Goal: Task Accomplishment & Management: Manage account settings

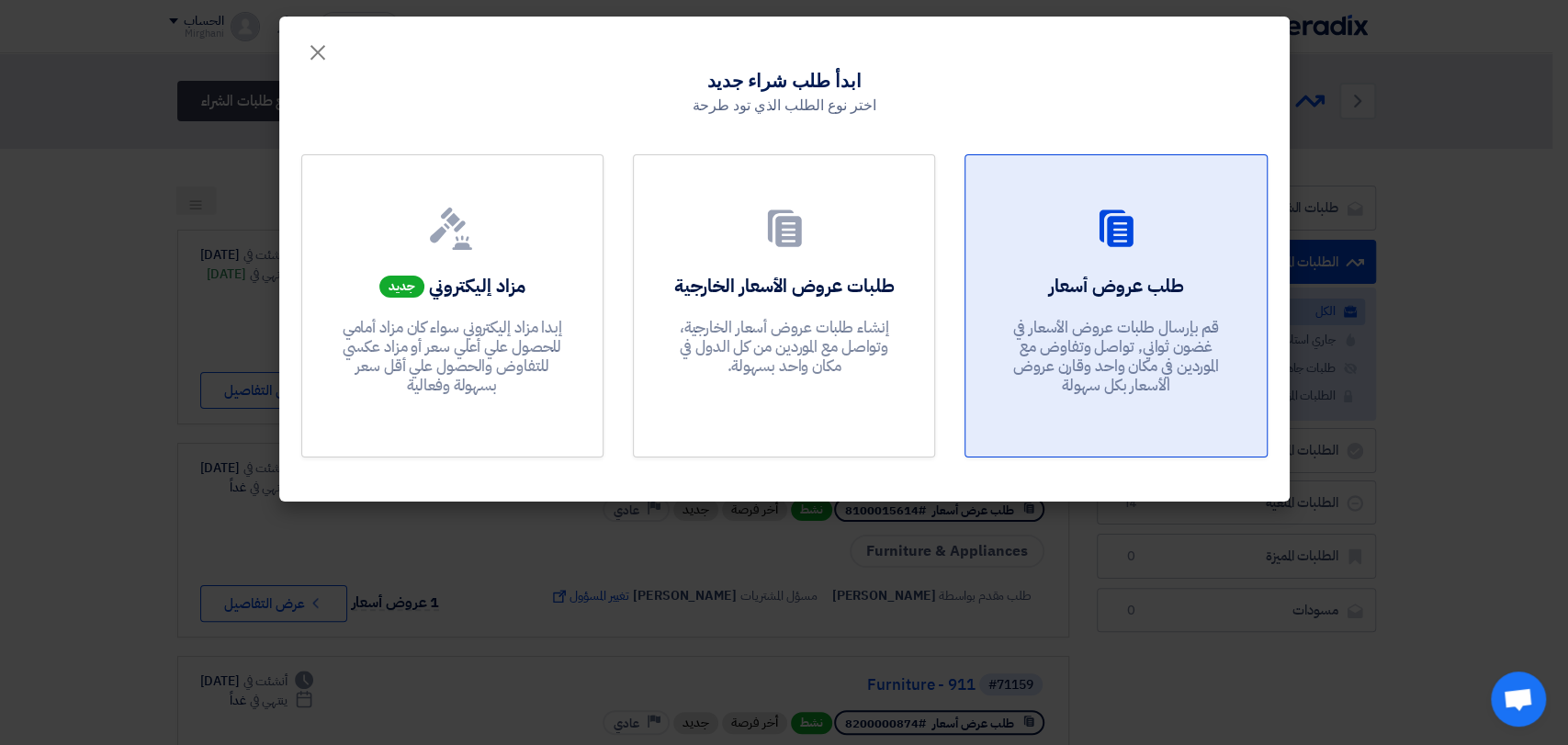
click at [1039, 258] on link "طلب عروض أسعار قم بإرسال طلبات عروض الأسعار في غضون ثواني, تواصل وتفاوض مع المو…" at bounding box center [1116, 306] width 302 height 303
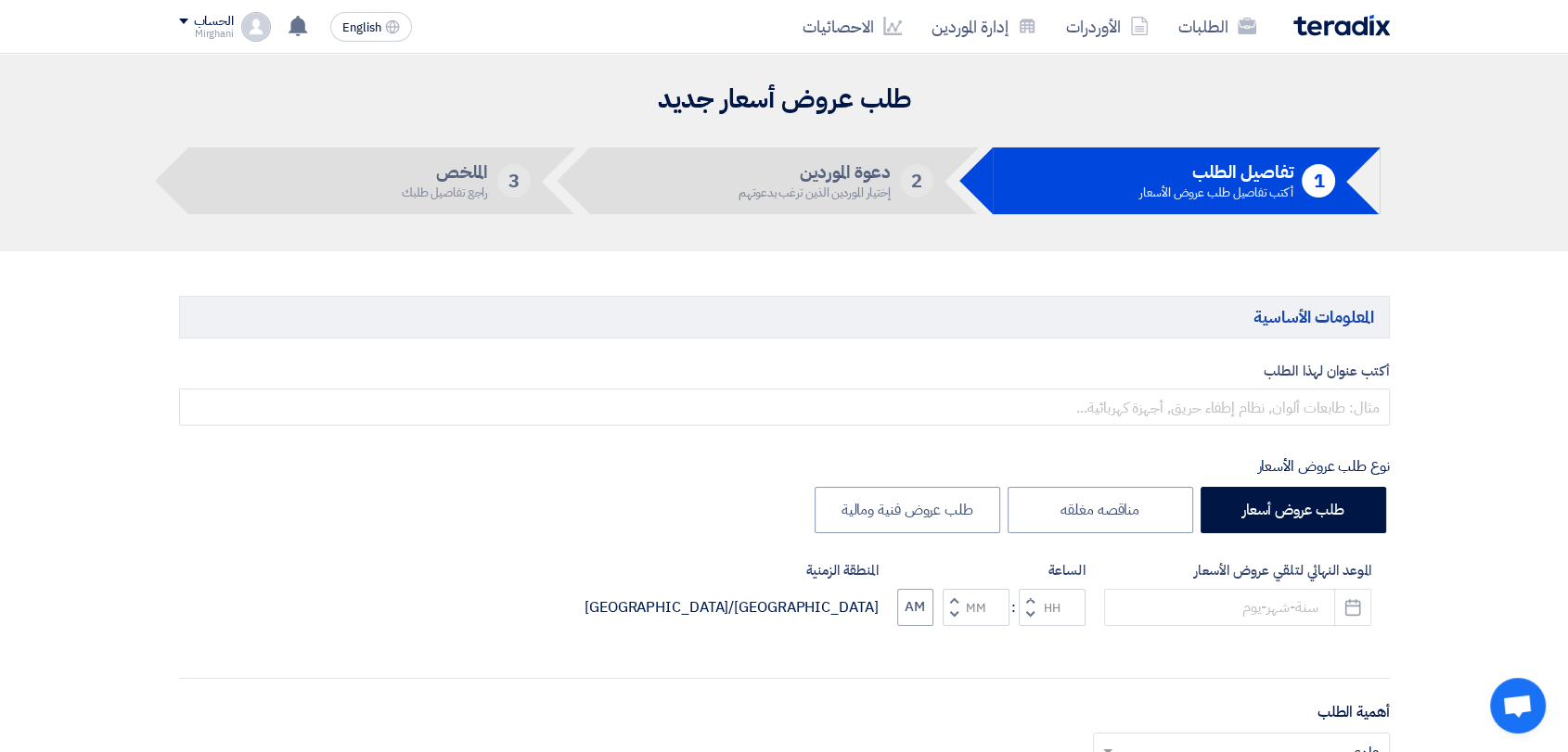
click at [829, 431] on div "أكتب عنوان لهذا الطلب نوع طلب عروض الأسعار طلب عروض أسعار مناقصه مغلقه طلب عروض…" at bounding box center [785, 758] width 1239 height 795
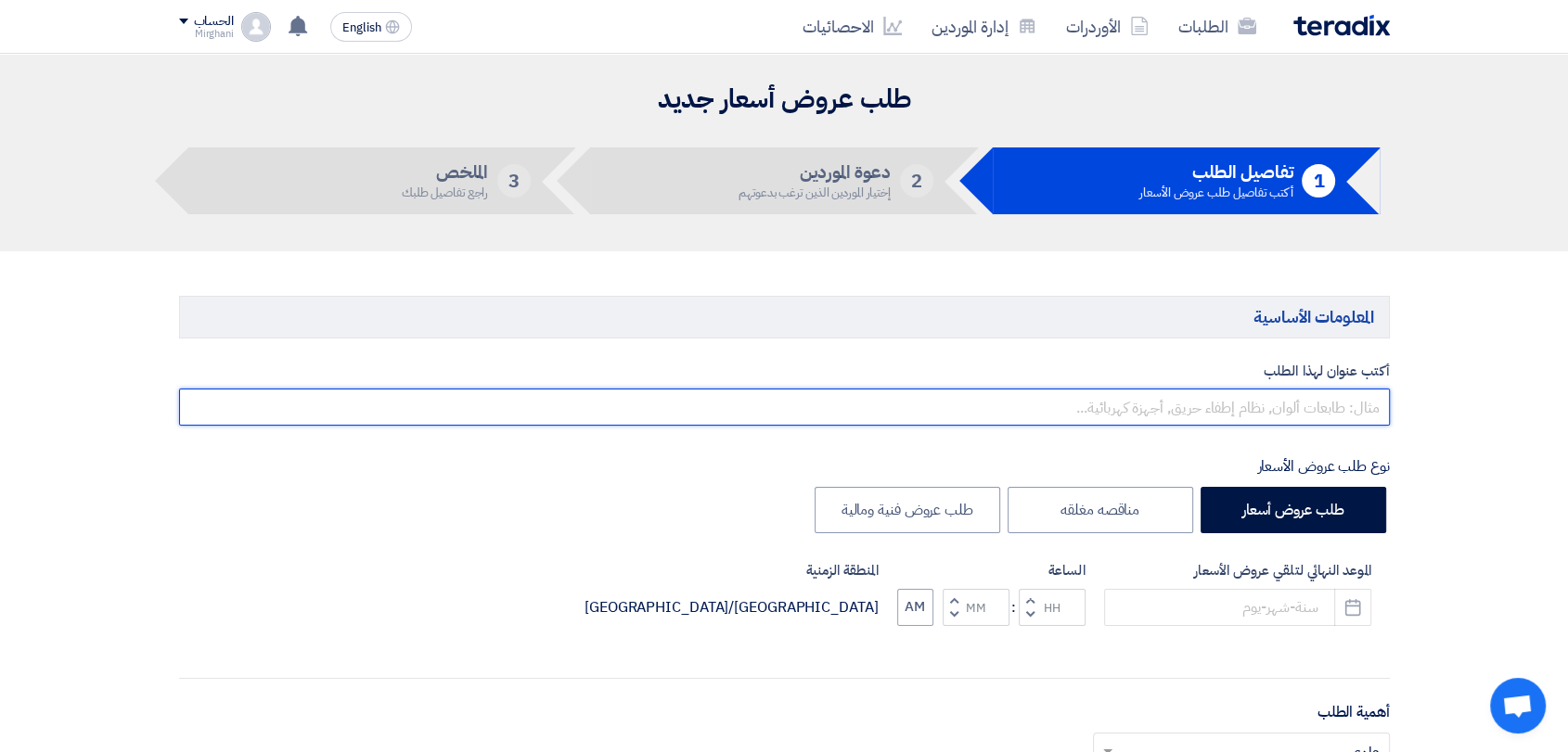
click at [837, 403] on input "text" at bounding box center [784, 407] width 1211 height 38
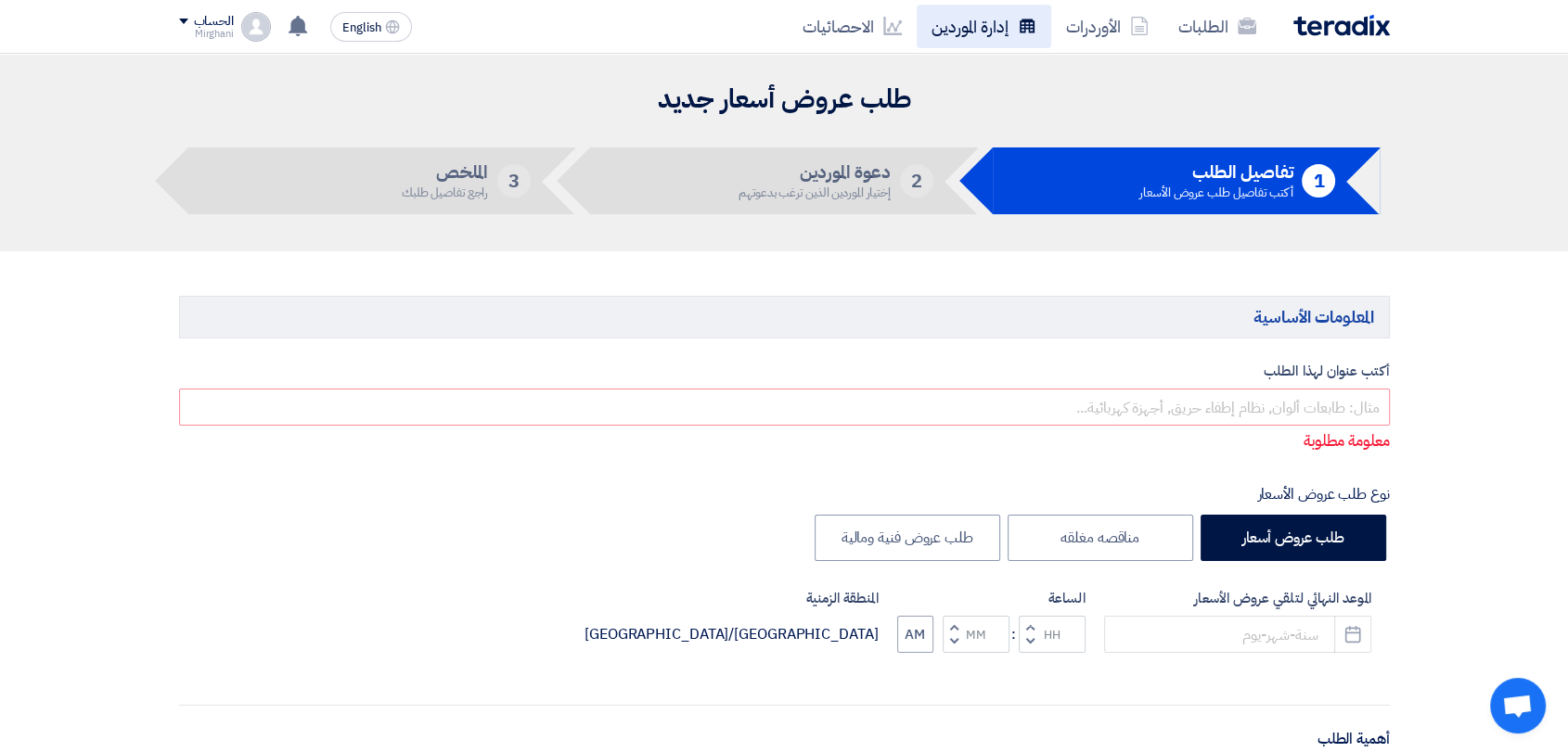
click at [963, 46] on link "إدارة الموردين" at bounding box center [984, 26] width 135 height 43
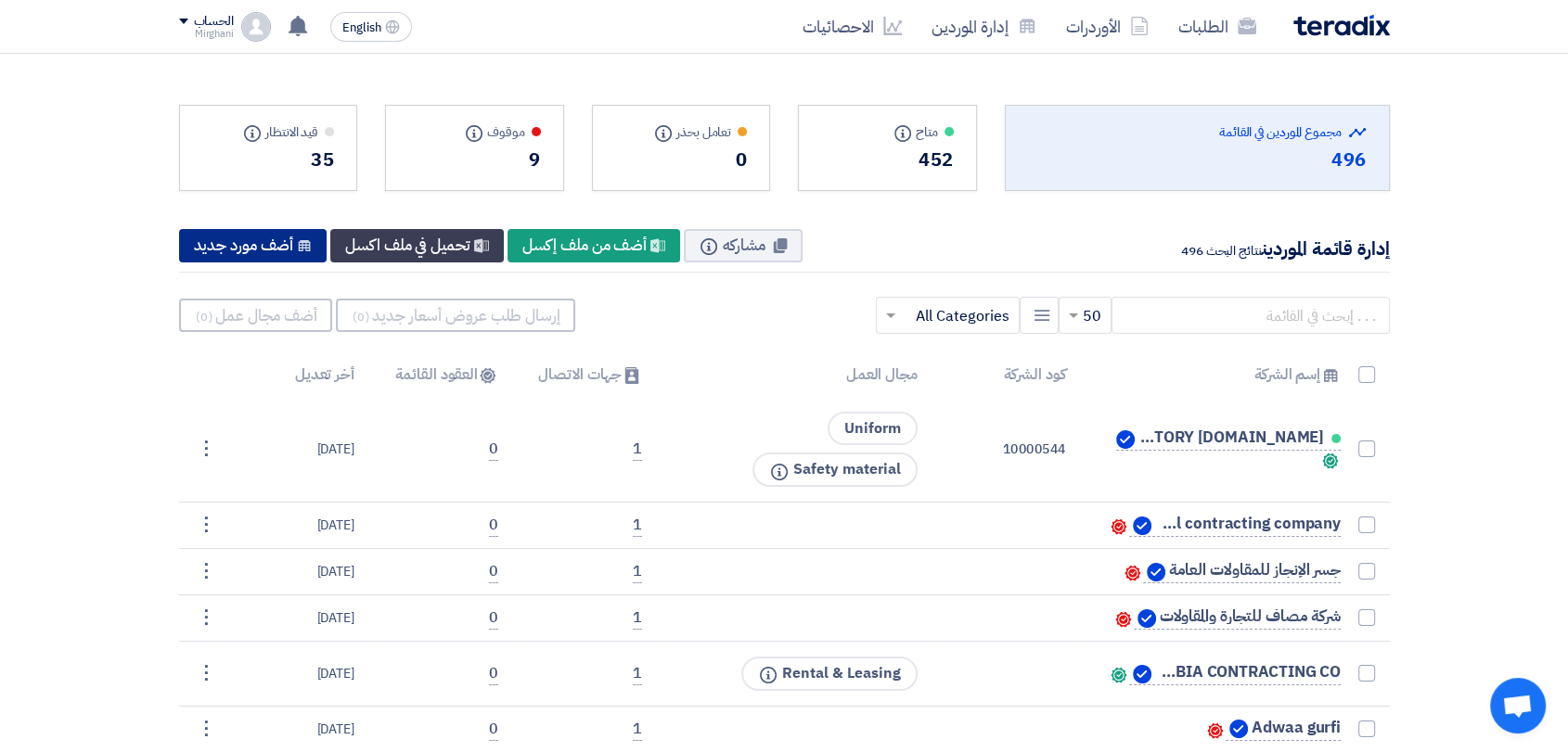
drag, startPoint x: 270, startPoint y: 262, endPoint x: 280, endPoint y: 262, distance: 10.0
click at [277, 269] on div "إدارة قائمة الموردين نتائج البحث 496 مشاركه Info New Supplier أضف من ملف إكسل N…" at bounding box center [784, 246] width 1211 height 53
click at [278, 263] on div "إدارة قائمة الموردين نتائج البحث 496 مشاركه Info New Supplier أضف من ملف إكسل N…" at bounding box center [784, 246] width 1211 height 53
click at [286, 255] on div "New Supplier أضف مورد جديد" at bounding box center [253, 245] width 148 height 34
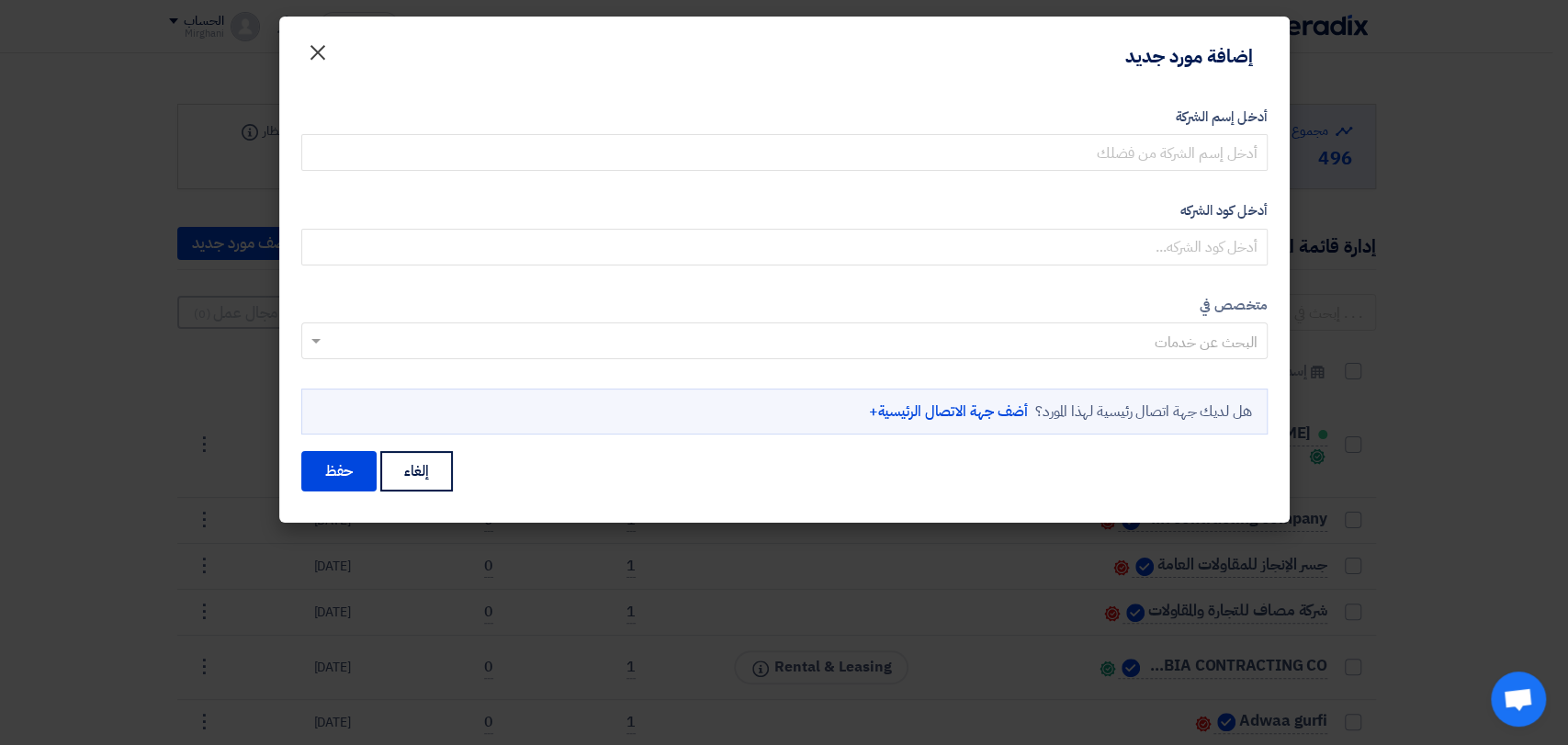
click at [327, 50] on span "×" at bounding box center [317, 51] width 22 height 55
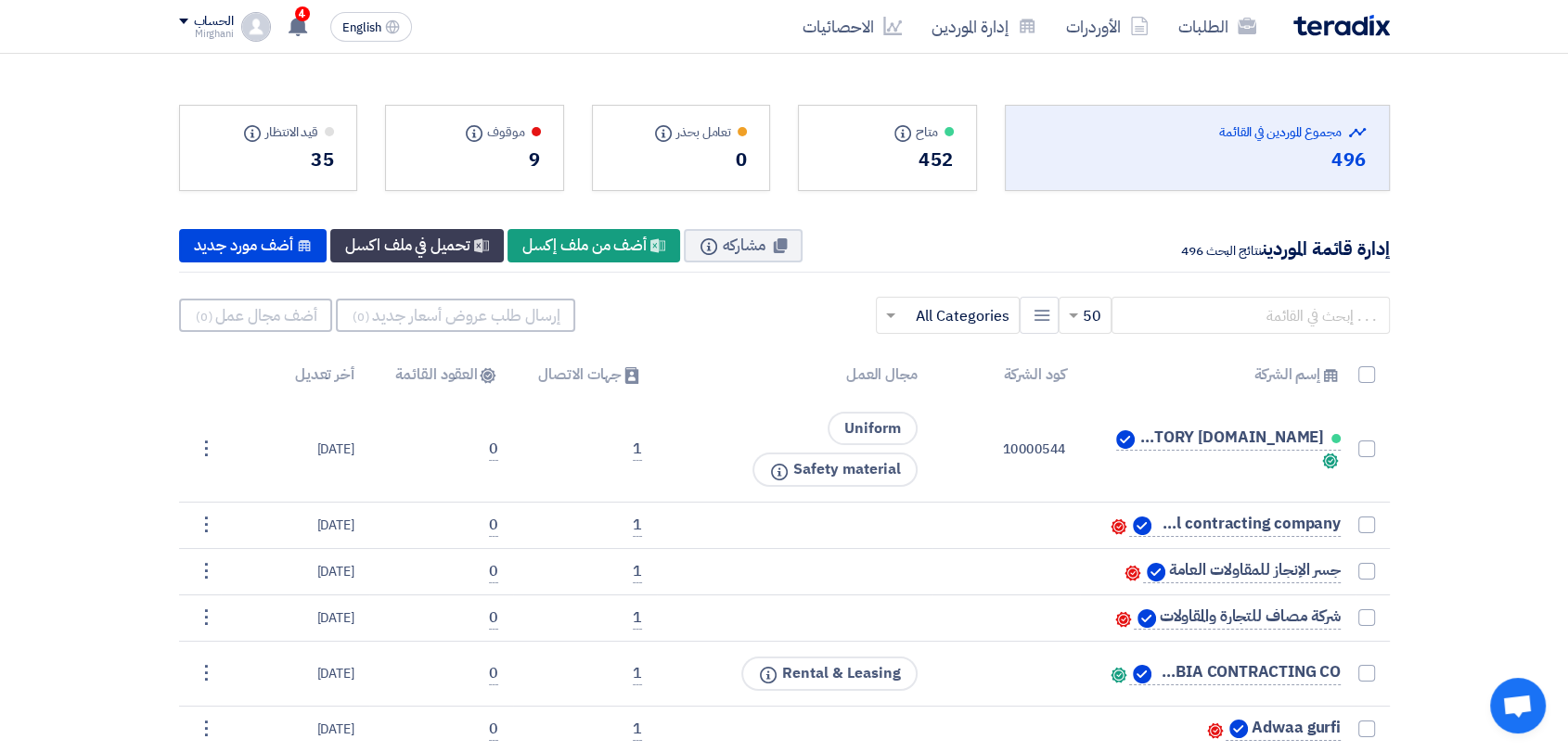
click at [189, 38] on div "Mirghani" at bounding box center [206, 34] width 55 height 11
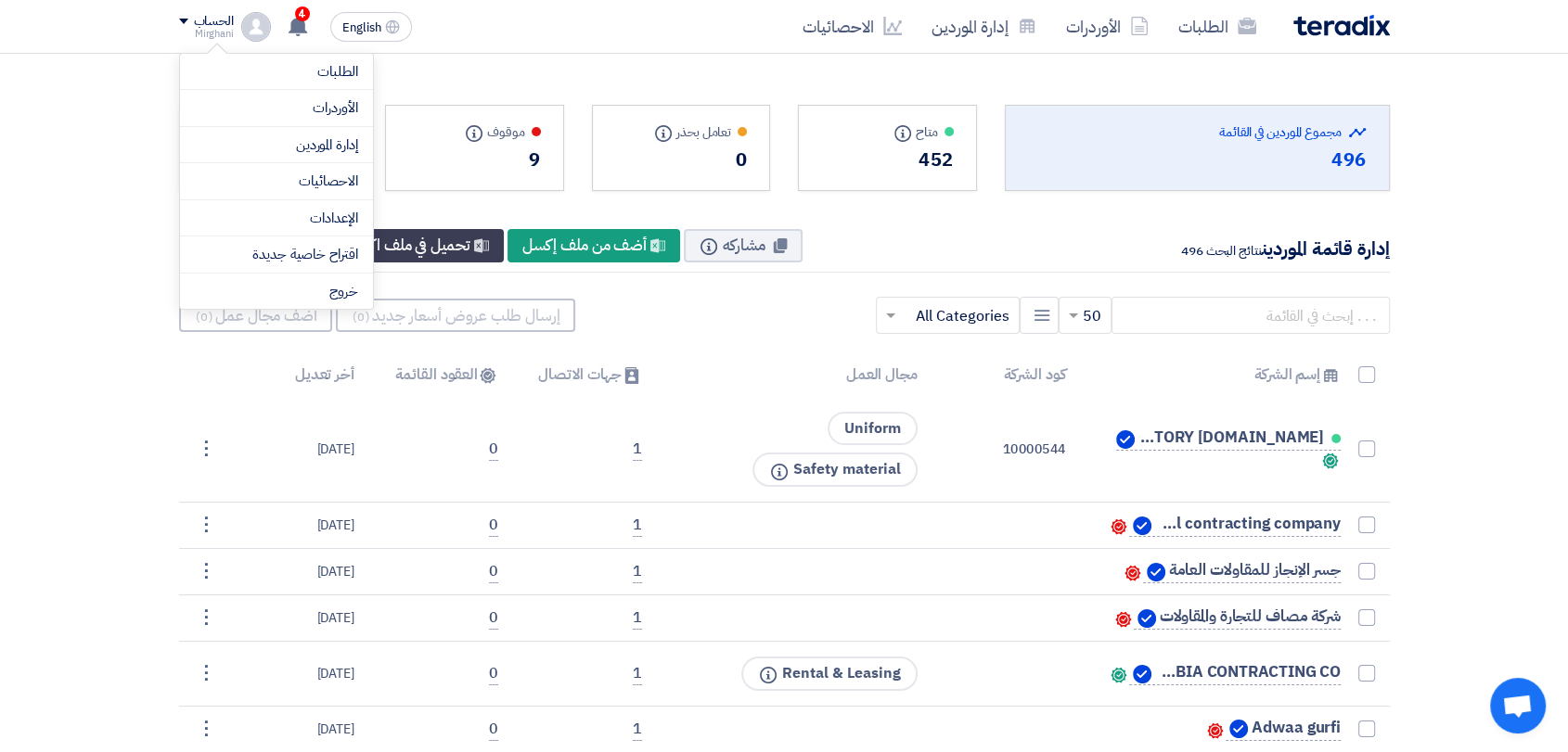
click at [479, 34] on div "الطلبات الأوردرات إدارة الموردين الاحصائيات English EN 4 لقد استلمت عرض سعر بقي…" at bounding box center [785, 26] width 1239 height 53
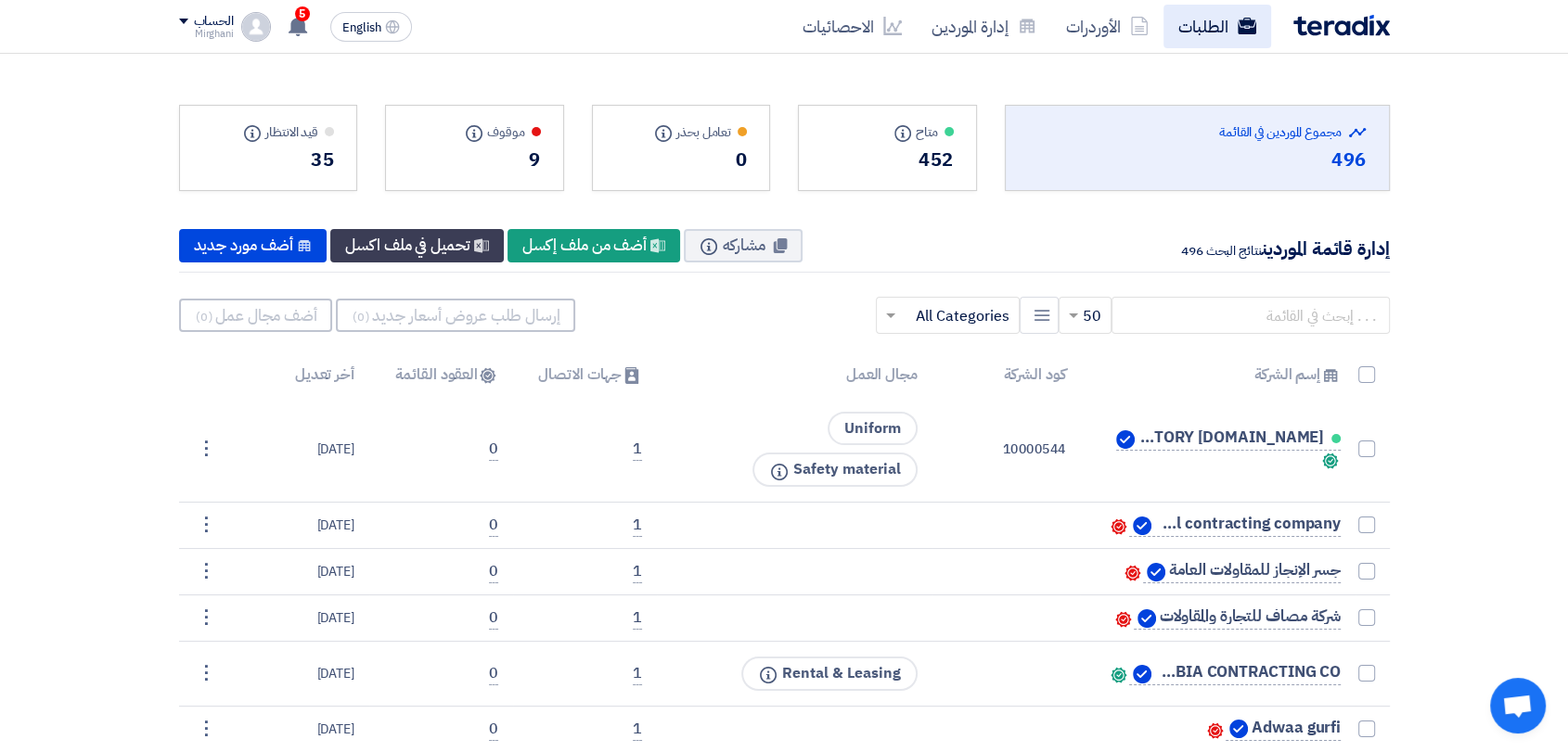
click at [1181, 24] on link "الطلبات" at bounding box center [1217, 26] width 108 height 43
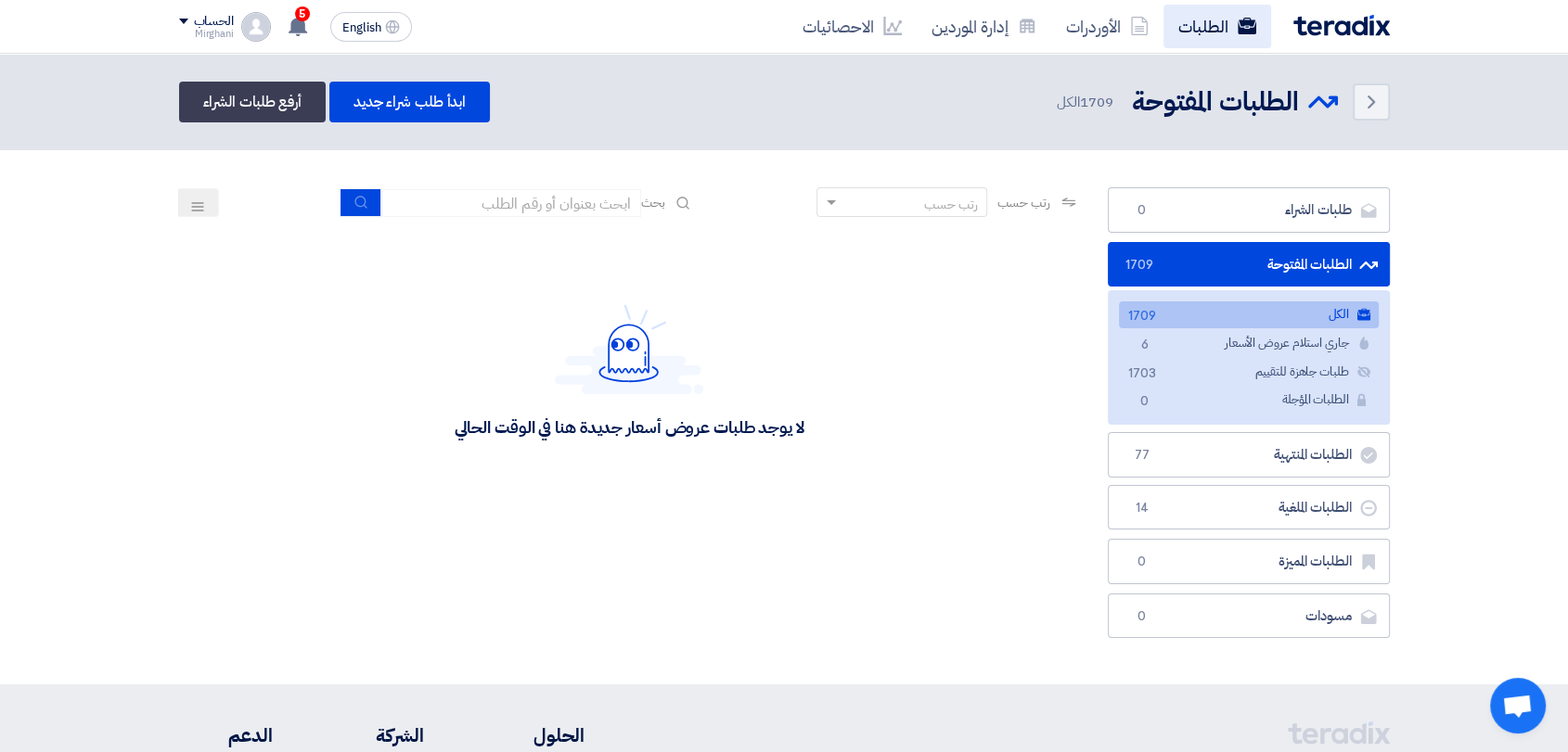
click at [1191, 25] on link "الطلبات" at bounding box center [1217, 26] width 108 height 43
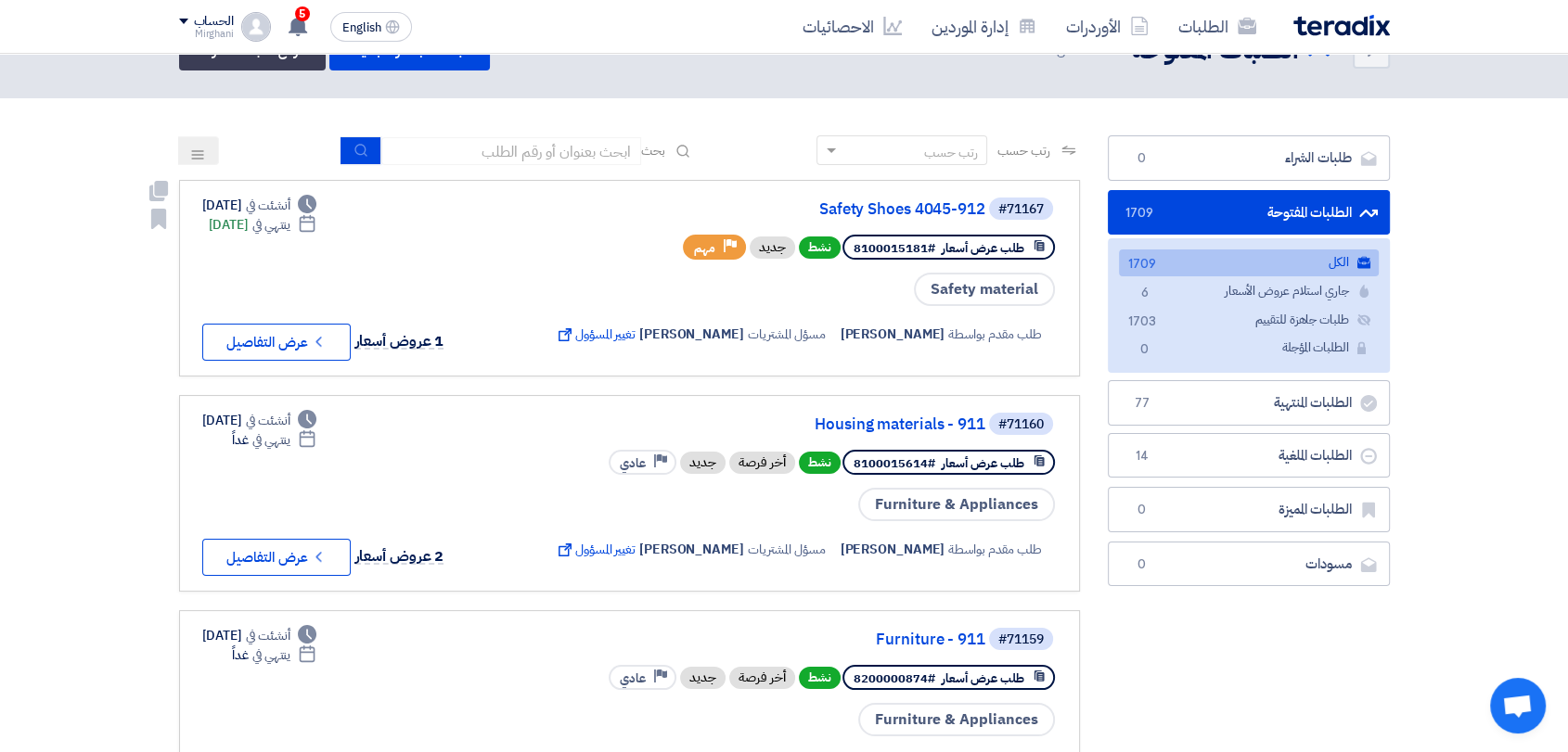
scroll to position [103, 0]
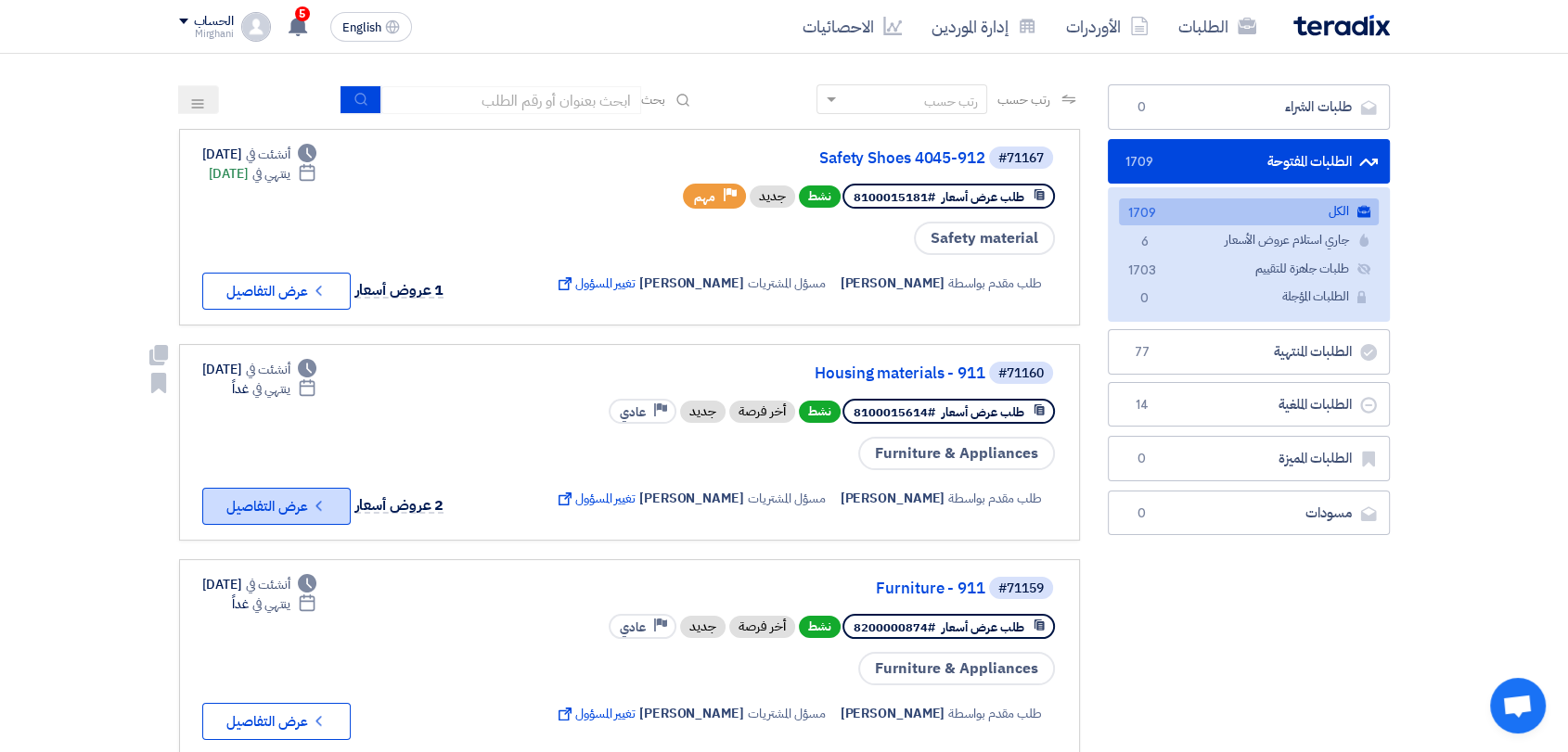
click at [316, 525] on button "Check details عرض التفاصيل" at bounding box center [276, 506] width 148 height 38
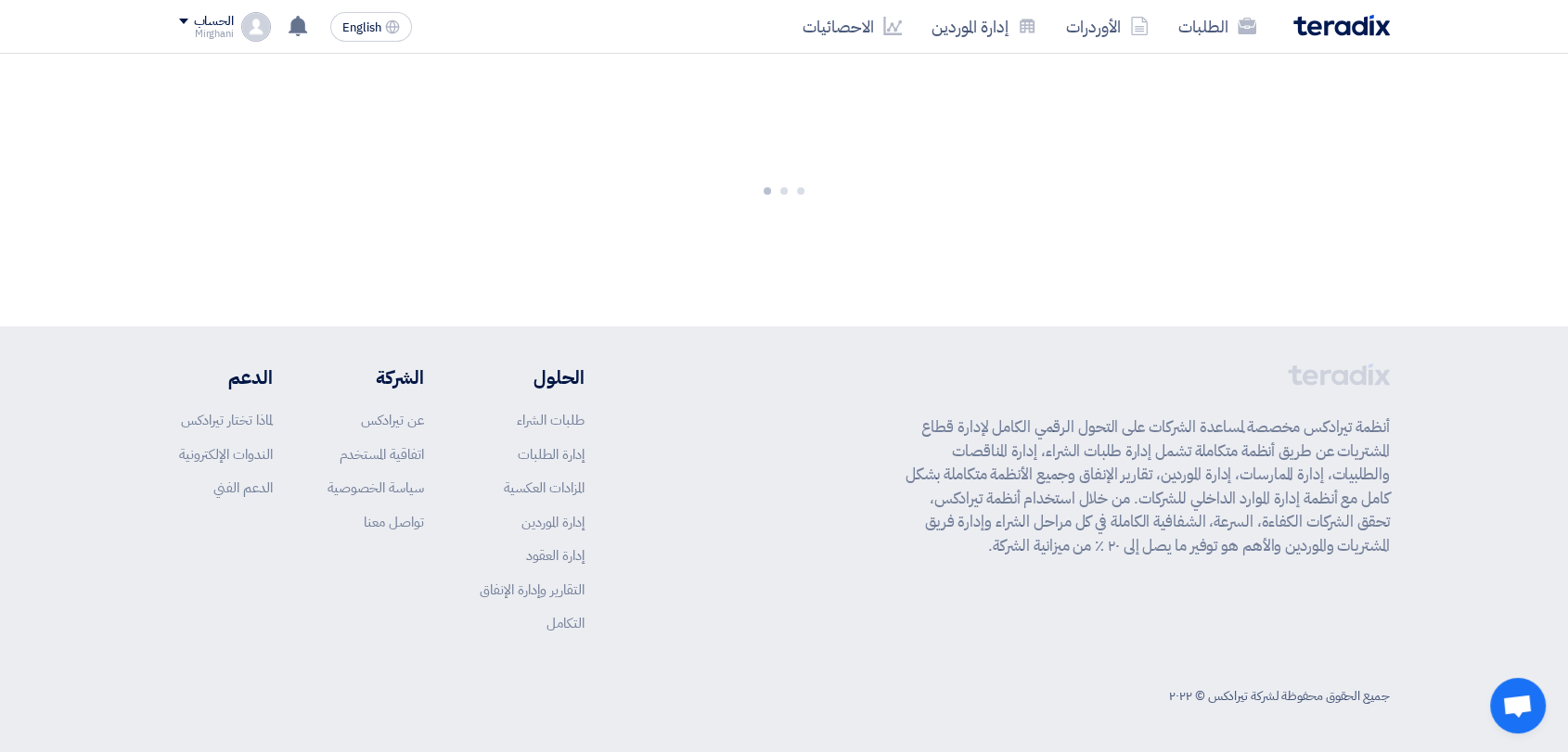
scroll to position [0, 0]
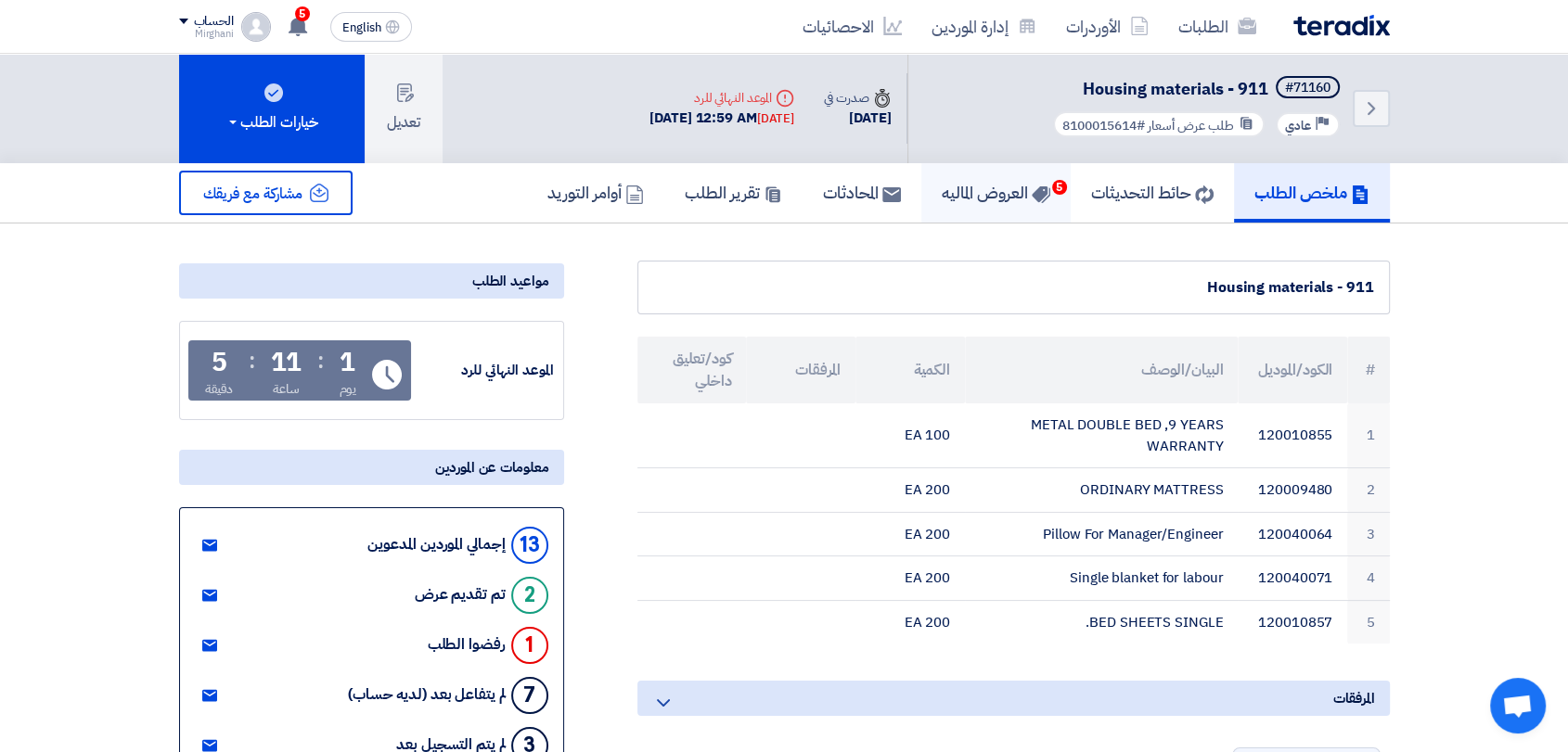
click at [962, 197] on h5 "العروض الماليه 5" at bounding box center [996, 192] width 109 height 21
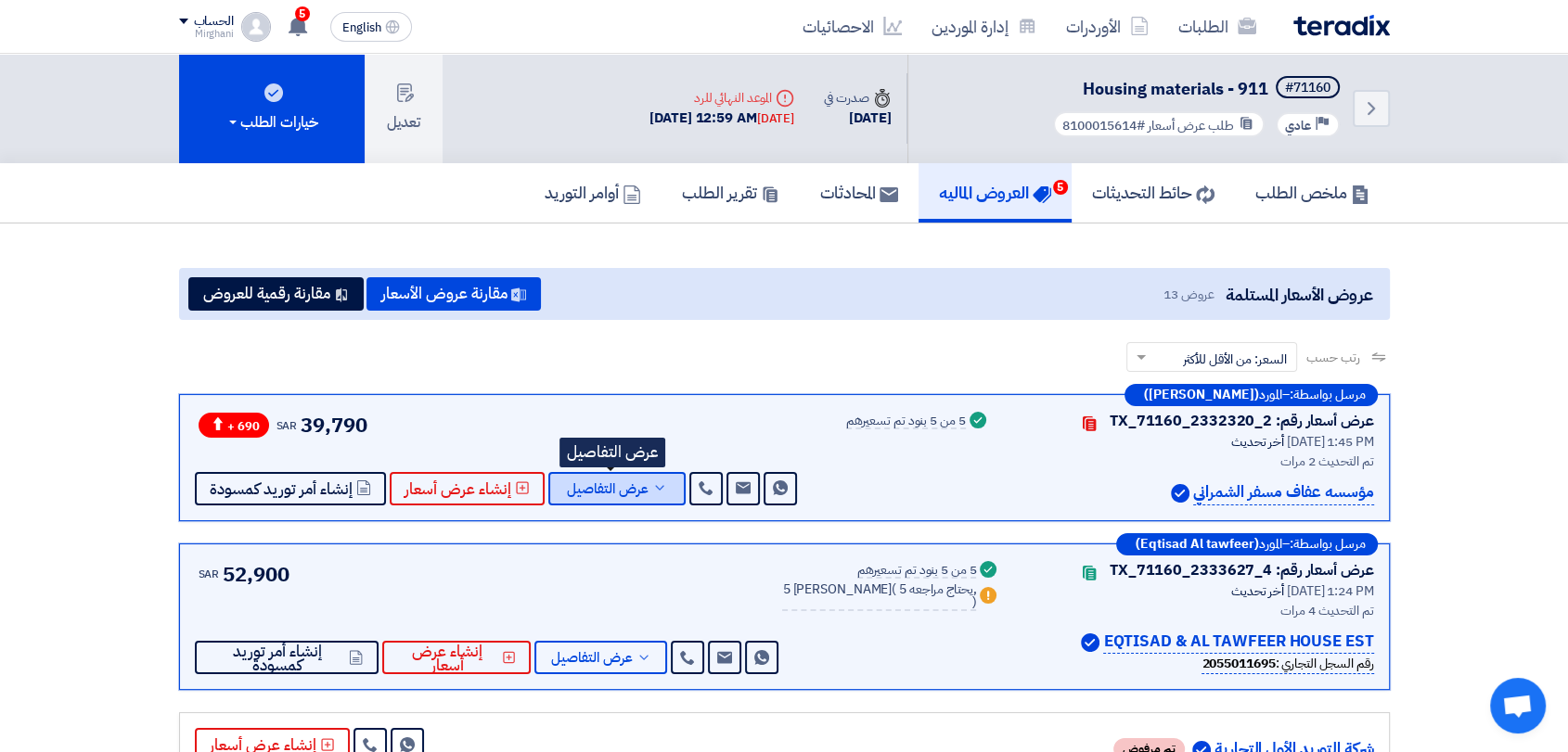
click at [662, 490] on button "عرض التفاصيل" at bounding box center [617, 489] width 138 height 34
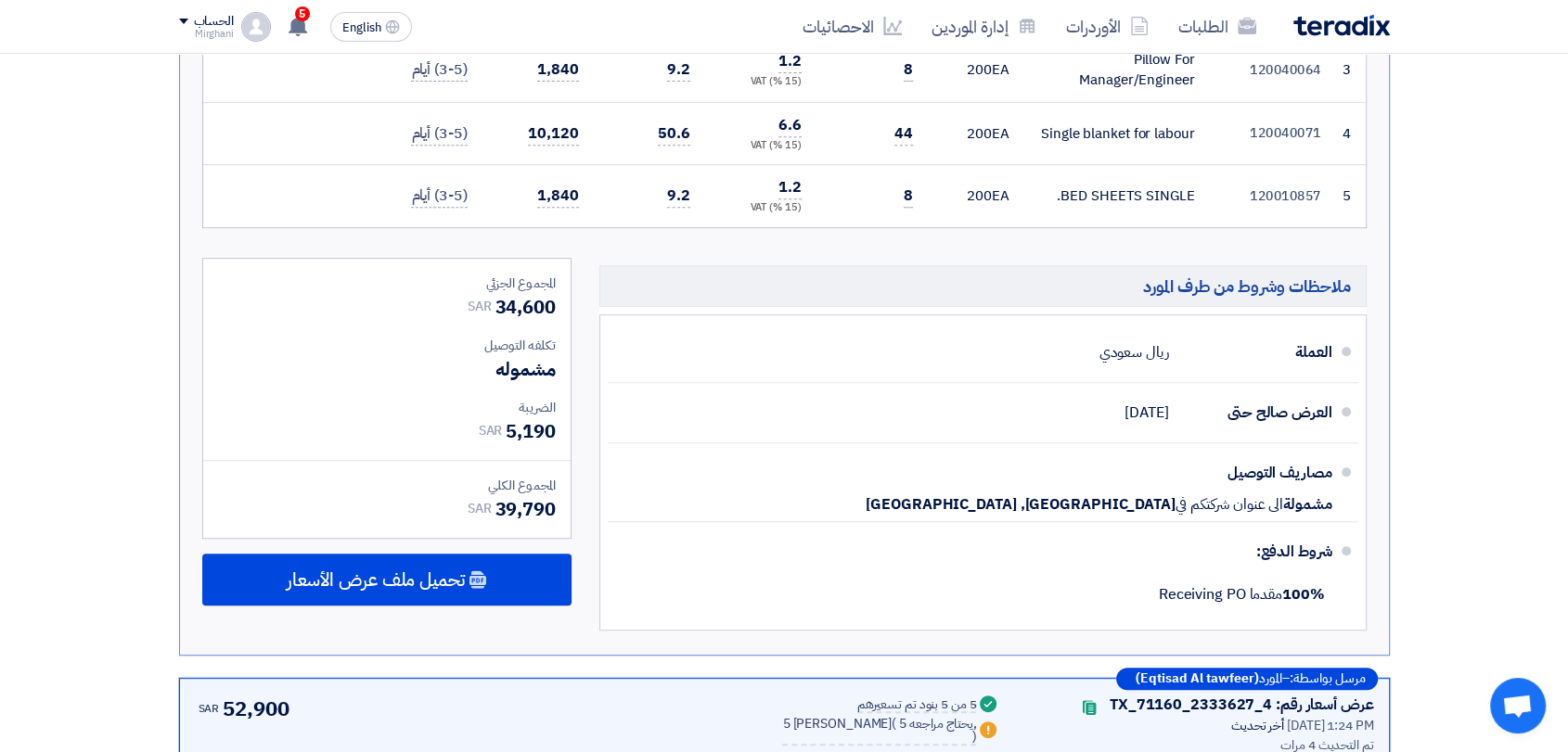
scroll to position [823, 0]
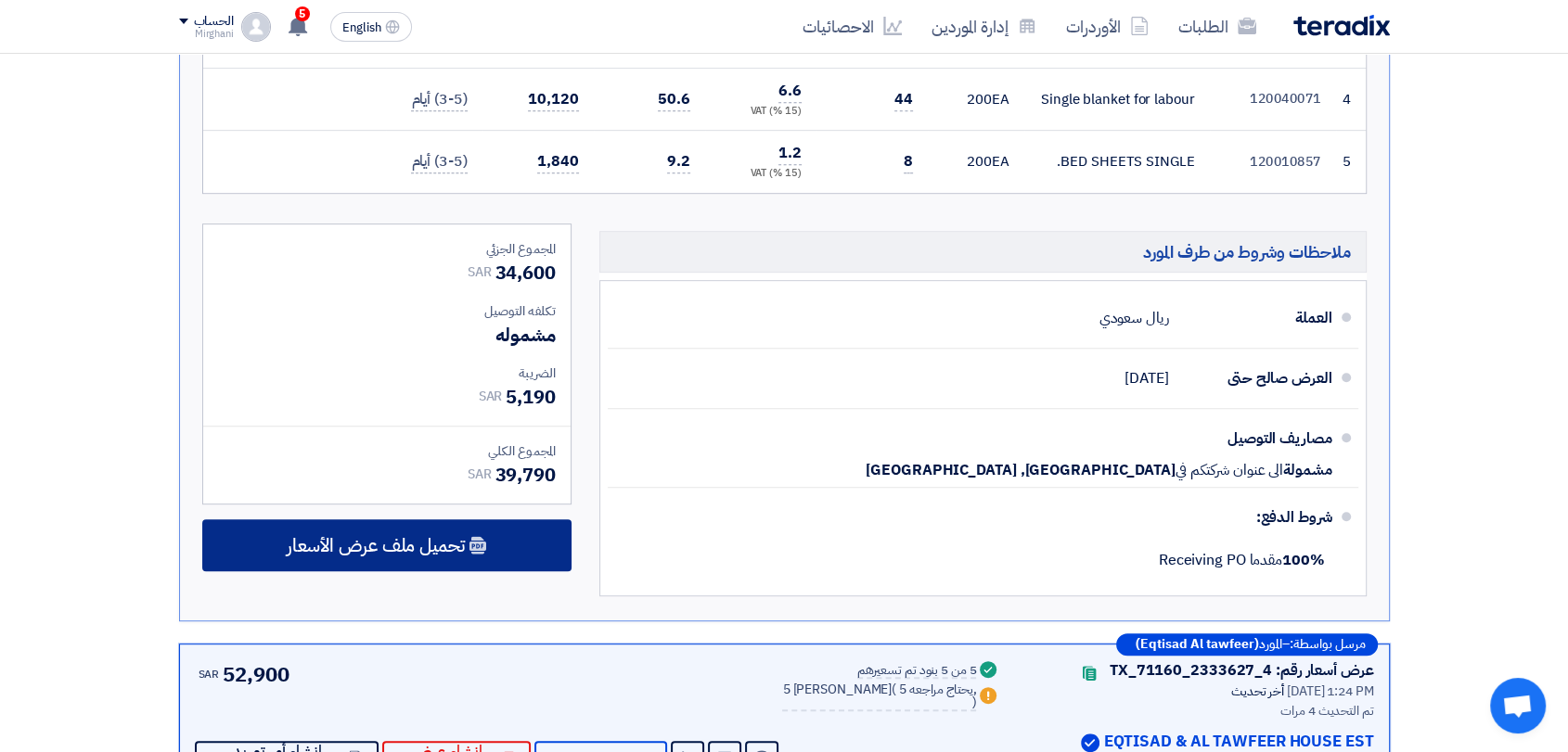
click at [454, 537] on span "تحميل ملف عرض الأسعار" at bounding box center [375, 544] width 178 height 16
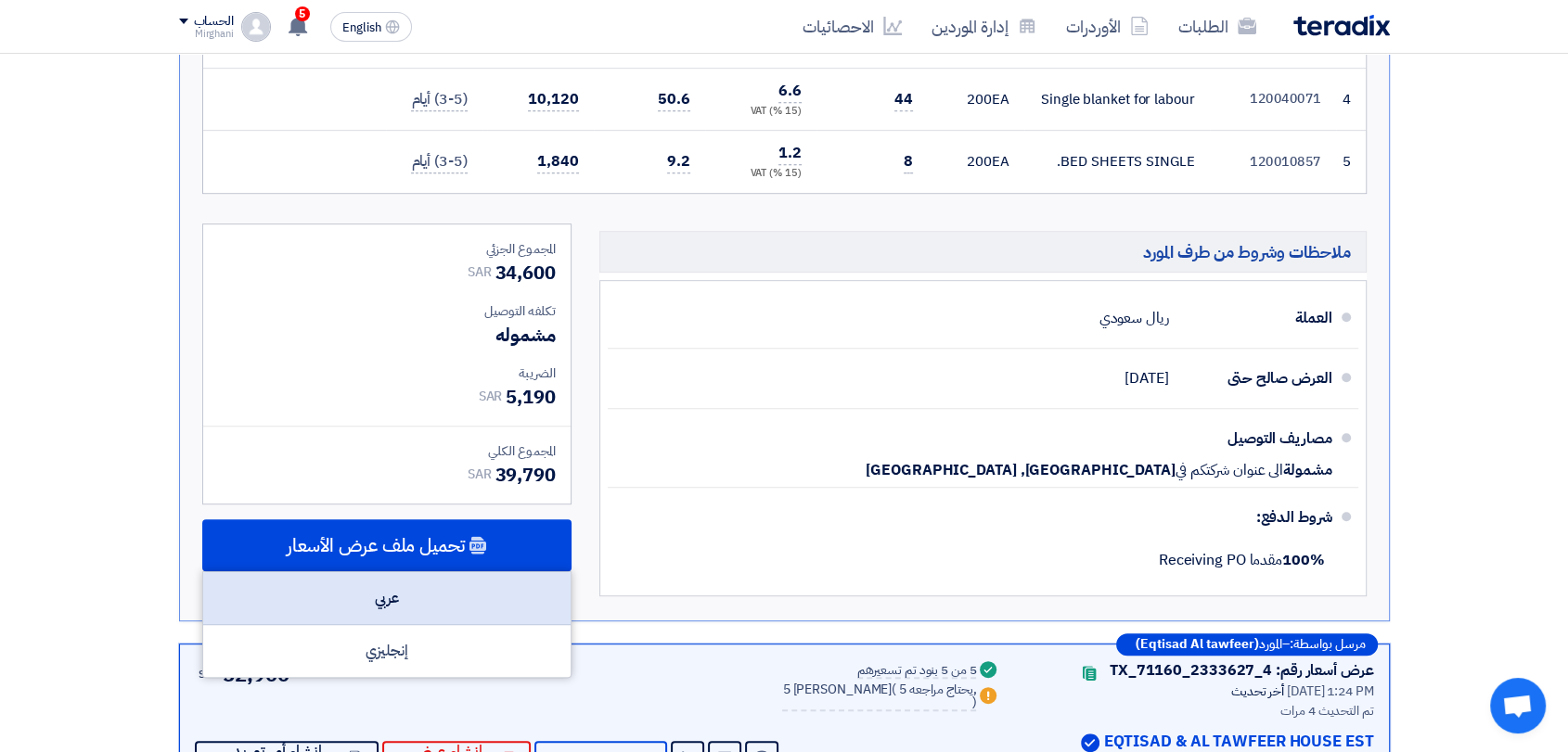
click at [442, 594] on div "عربي" at bounding box center [387, 598] width 367 height 53
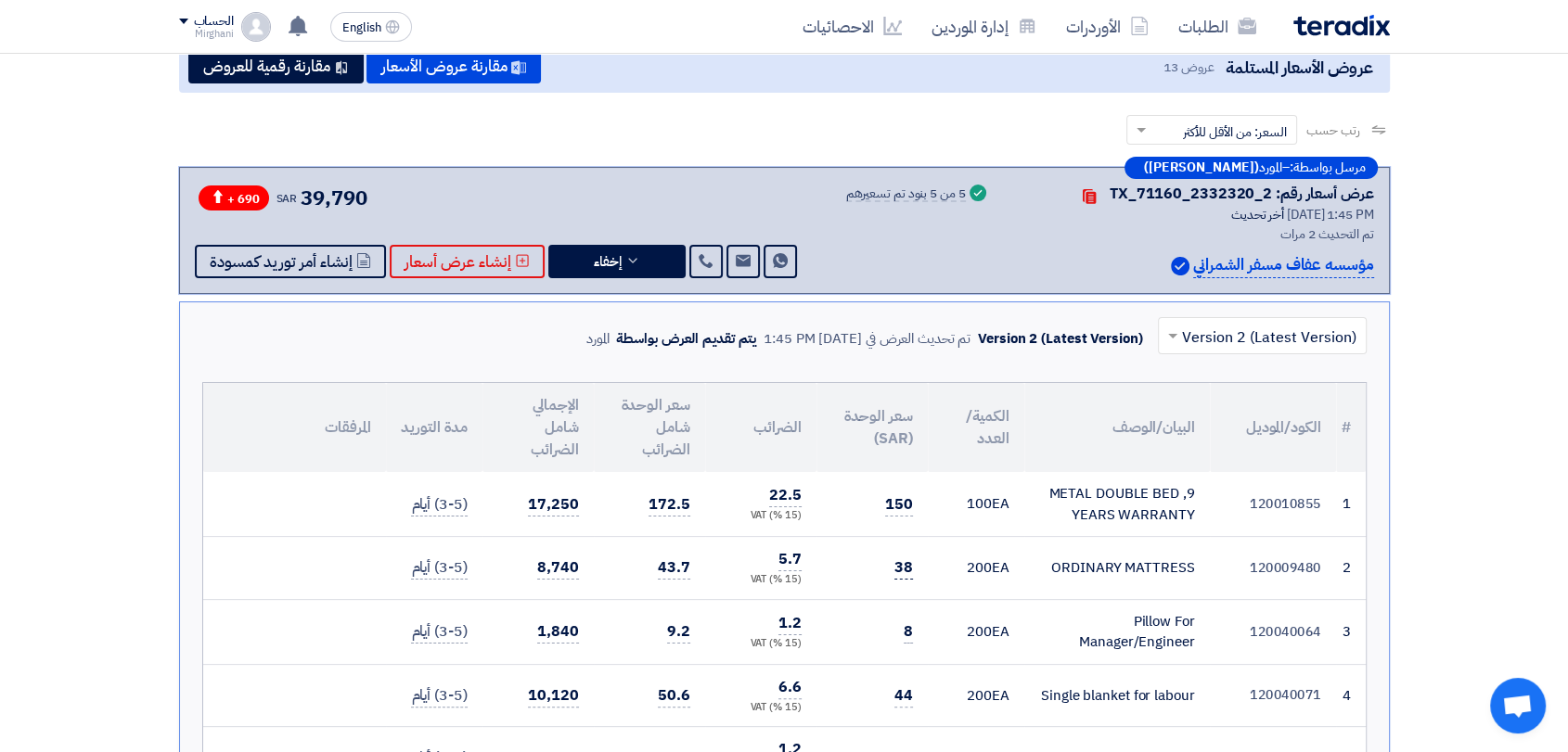
scroll to position [206, 0]
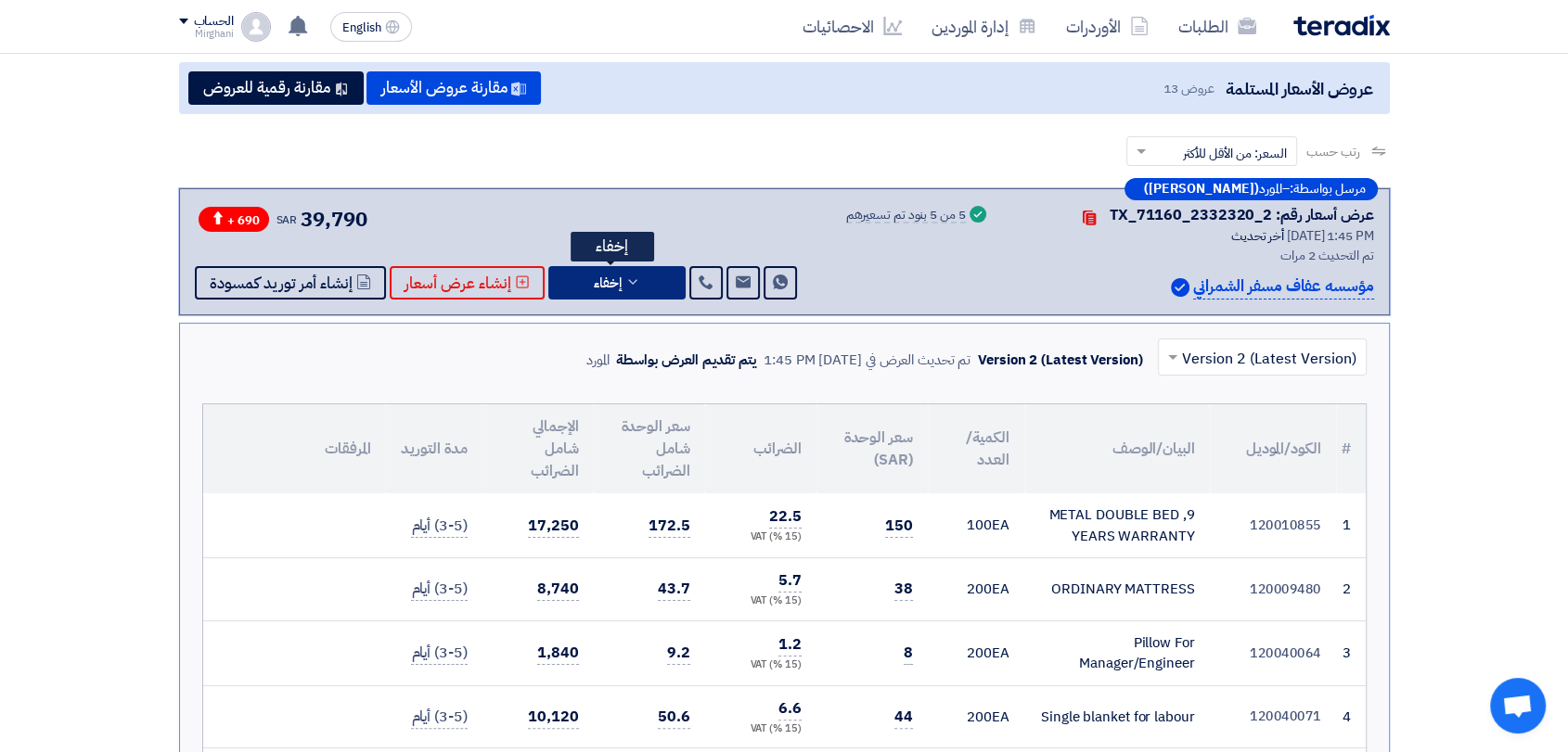
click at [634, 287] on icon at bounding box center [632, 281] width 14 height 14
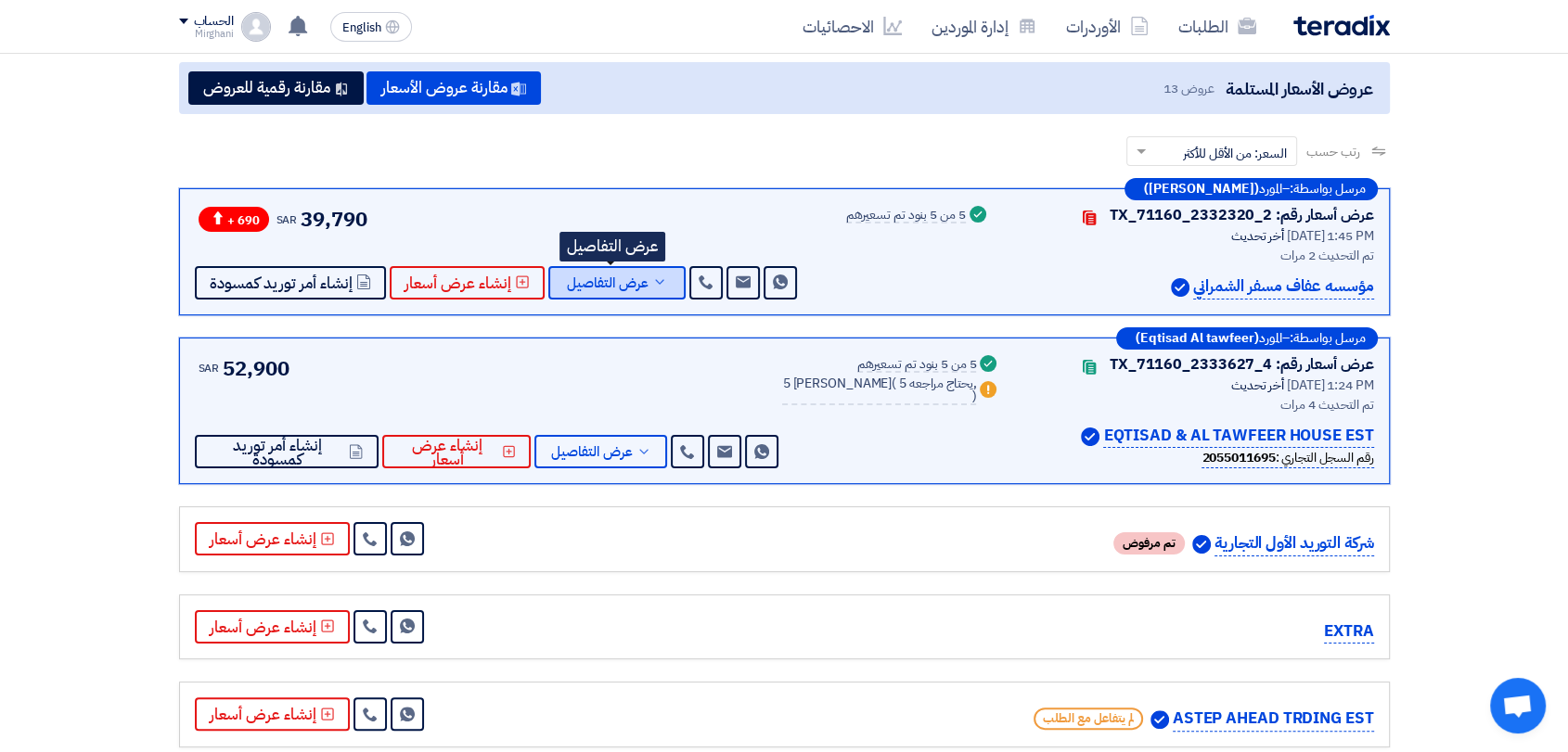
click at [661, 274] on icon at bounding box center [659, 281] width 14 height 14
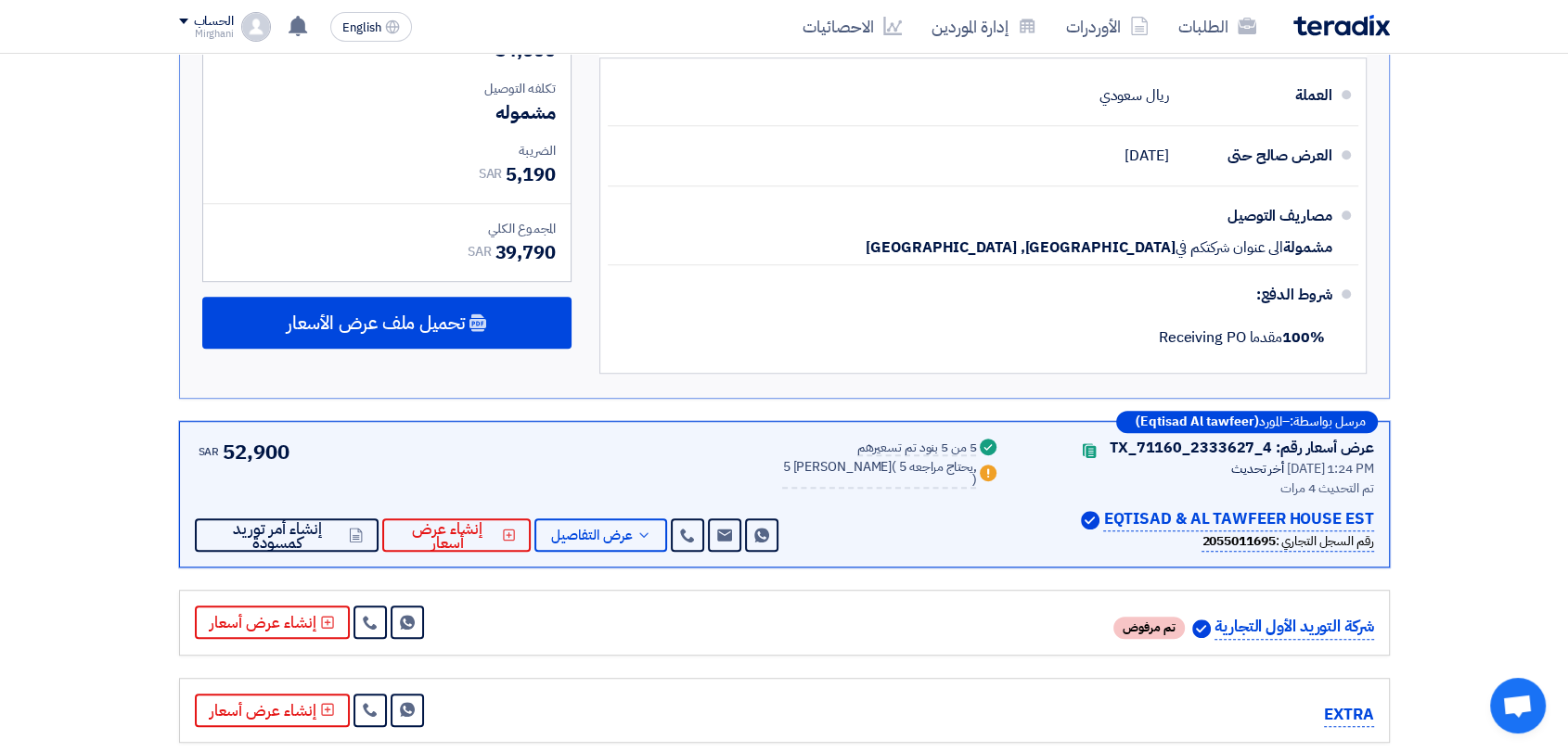
scroll to position [1134, 0]
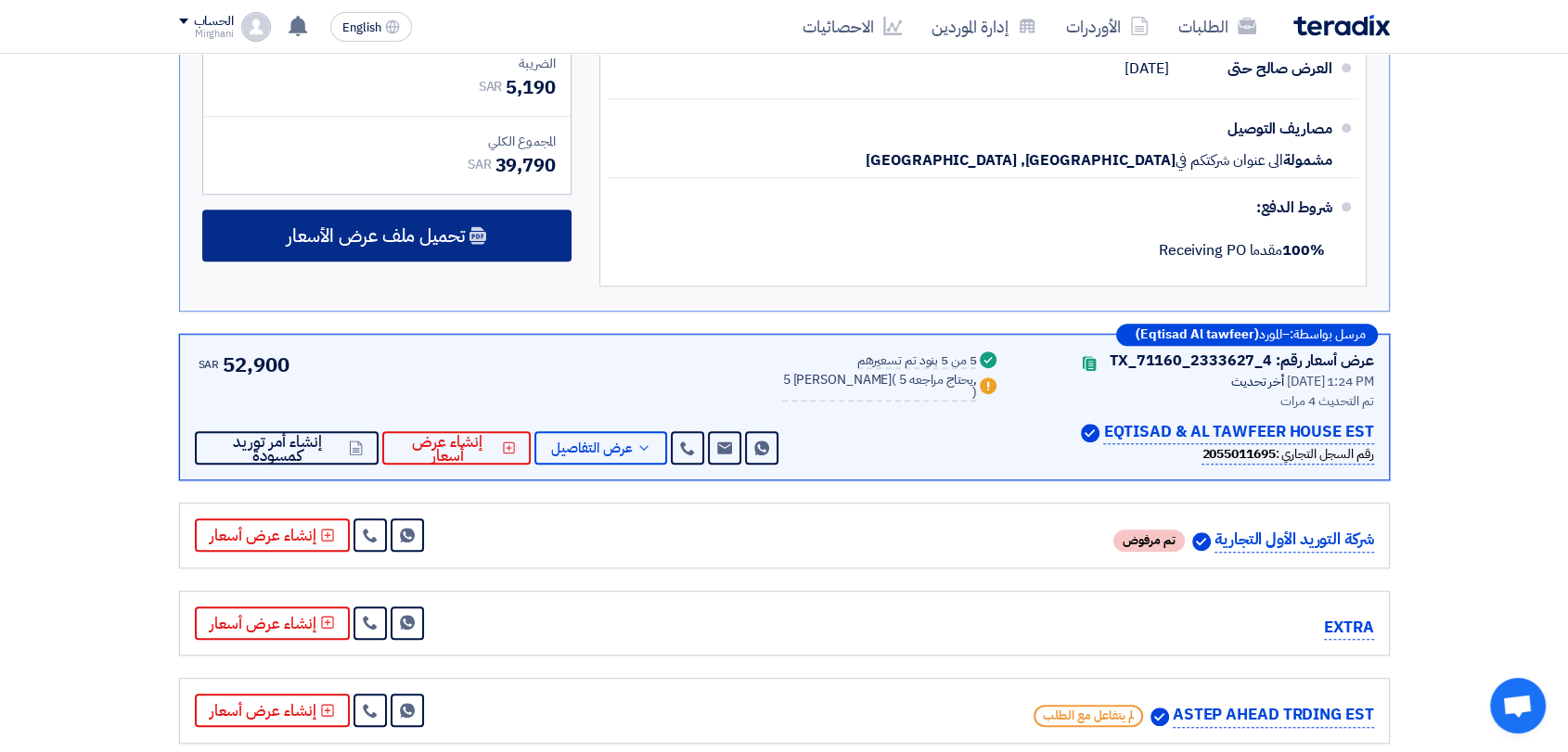
click at [443, 247] on div "تحميل ملف عرض الأسعار" at bounding box center [387, 236] width 369 height 52
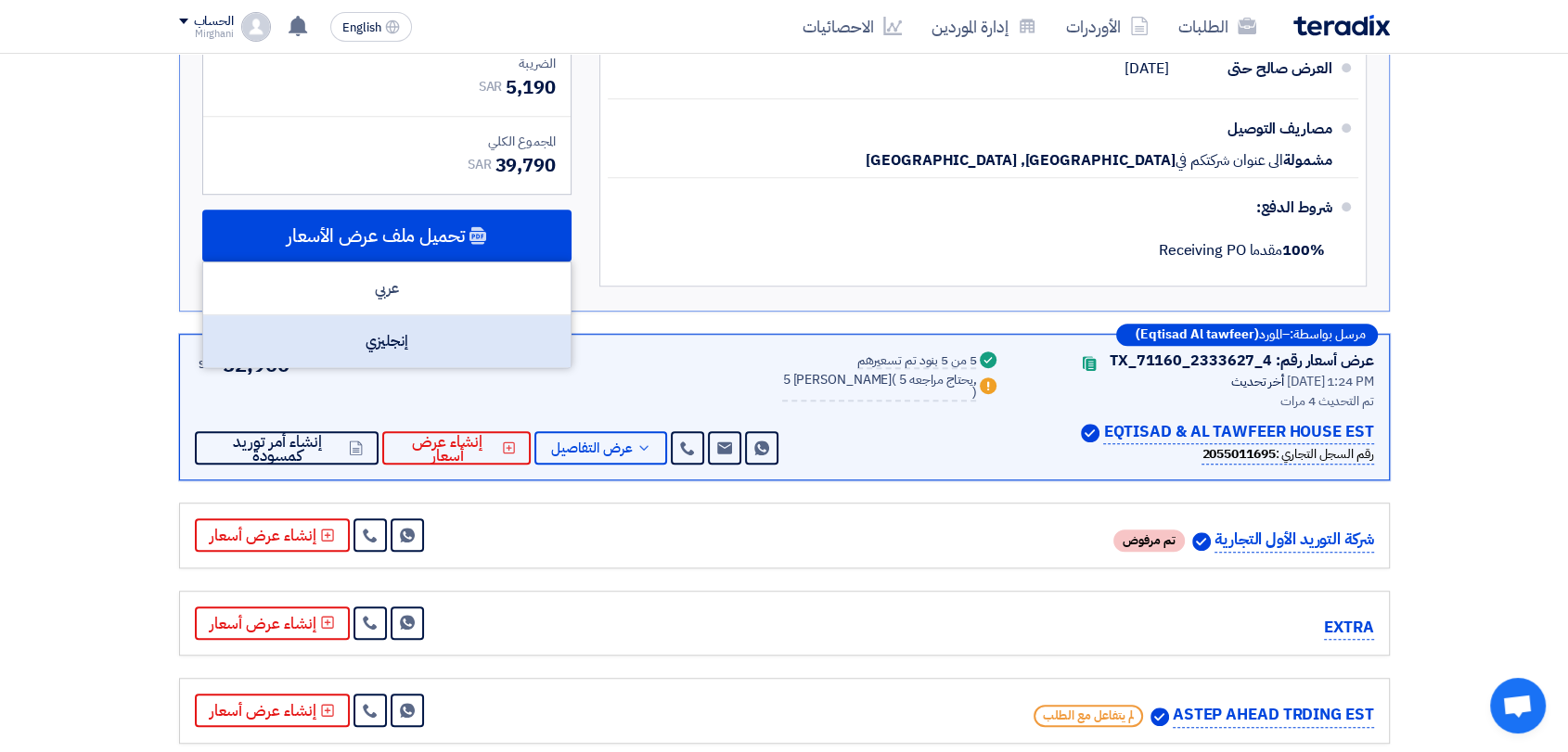
click at [425, 328] on div "إنجليزي" at bounding box center [387, 341] width 367 height 52
